Goal: Obtain resource: Download file/media

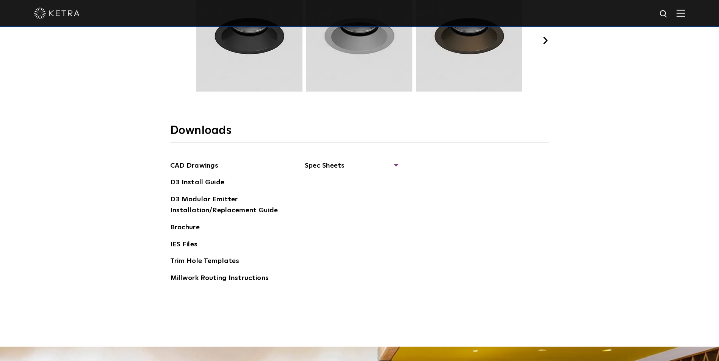
scroll to position [1136, 0]
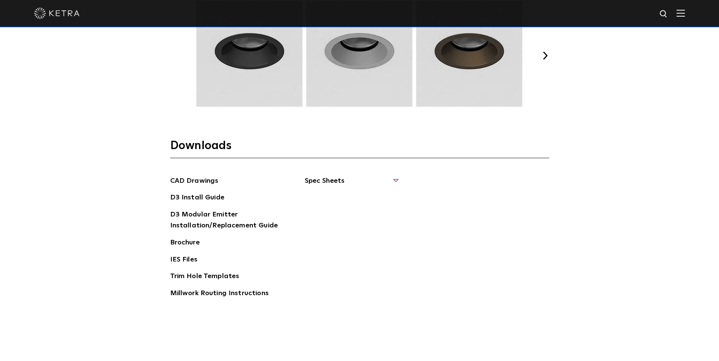
click at [332, 177] on span "Spec Sheets" at bounding box center [351, 184] width 93 height 17
click at [338, 213] on link "D3 Wallwash Round" at bounding box center [342, 214] width 56 height 8
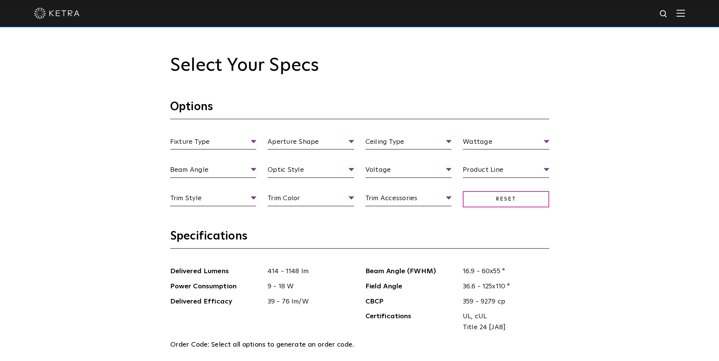
scroll to position [720, 0]
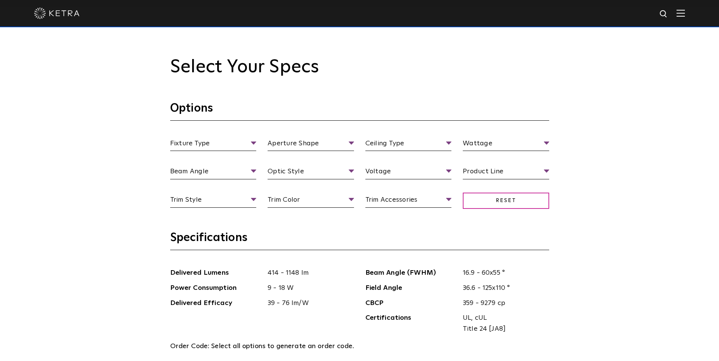
click at [228, 153] on div "Fixture Type Fixture Type Adjustable Fixed Wall Wash Aperture Shape Aperture [G…" at bounding box center [359, 180] width 390 height 85
click at [229, 143] on span "Fixture Type" at bounding box center [213, 144] width 86 height 13
click at [203, 196] on li "Wall Wash" at bounding box center [213, 200] width 86 height 14
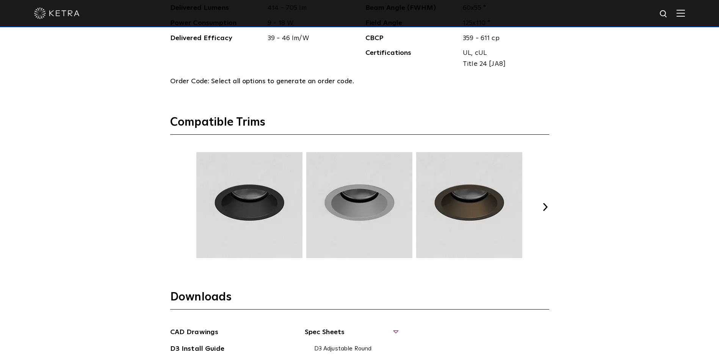
scroll to position [1099, 0]
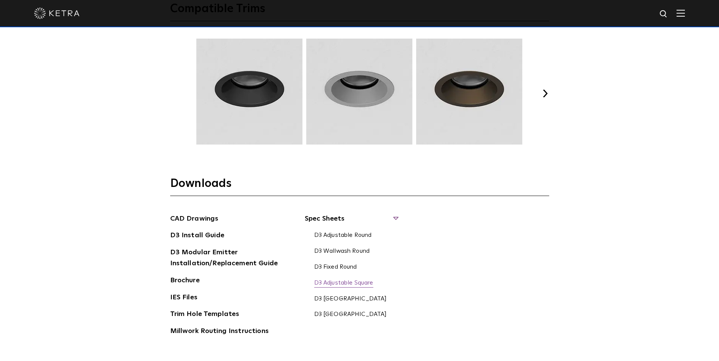
click at [339, 285] on link "D3 Adjustable Square" at bounding box center [343, 284] width 59 height 8
click at [337, 300] on link "D3 [GEOGRAPHIC_DATA]" at bounding box center [350, 299] width 73 height 8
click at [342, 220] on span "Spec Sheets" at bounding box center [351, 222] width 93 height 17
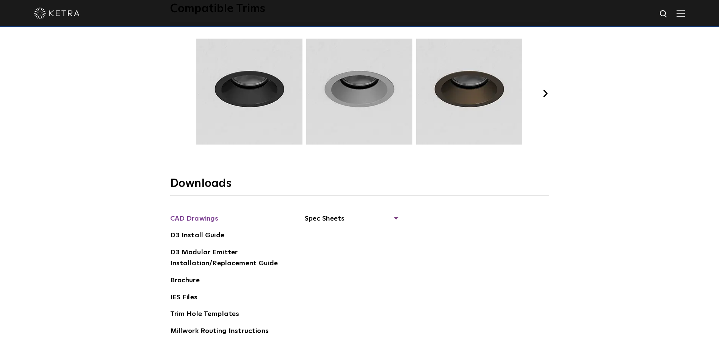
click at [209, 221] on link "CAD Drawings" at bounding box center [194, 220] width 48 height 12
click at [177, 298] on link "IES Files" at bounding box center [183, 298] width 27 height 12
